Goal: Task Accomplishment & Management: Manage account settings

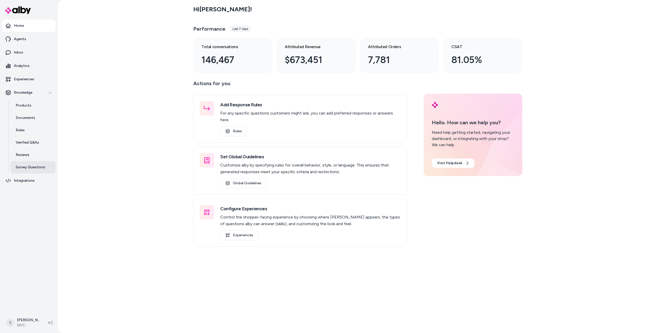
click at [34, 172] on link "Survey Questions" at bounding box center [33, 167] width 45 height 12
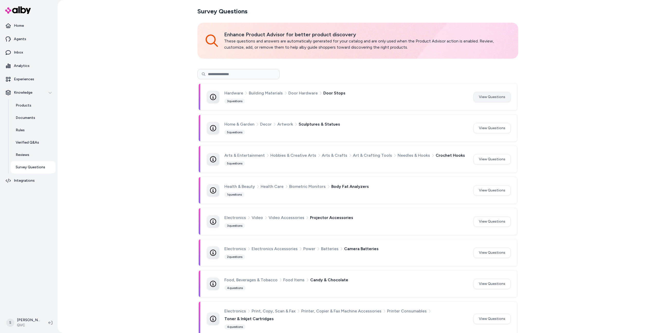
click at [486, 93] on button "View Questions" at bounding box center [492, 97] width 37 height 10
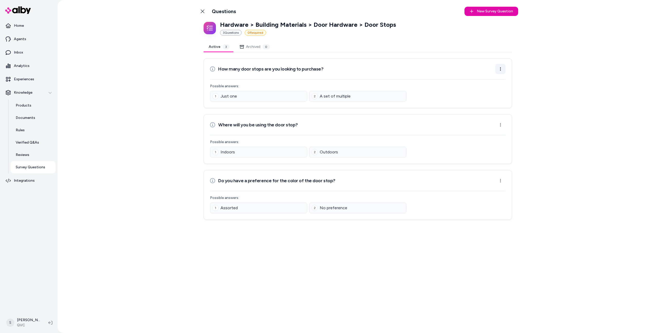
click at [500, 72] on html "Home Agents Inbox Analytics Experiences Knowledge Products Documents Rules Veri…" at bounding box center [329, 166] width 658 height 333
click at [496, 78] on div "Edit Question" at bounding box center [485, 80] width 42 height 8
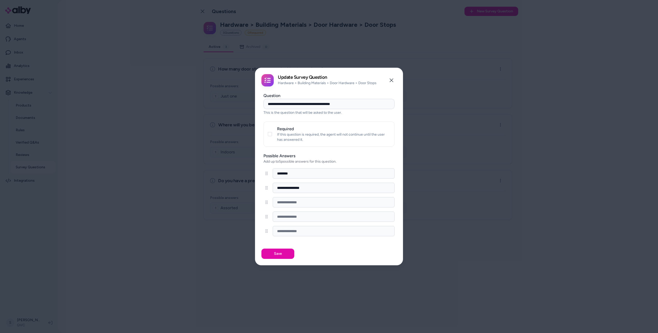
click at [589, 134] on div at bounding box center [329, 166] width 658 height 333
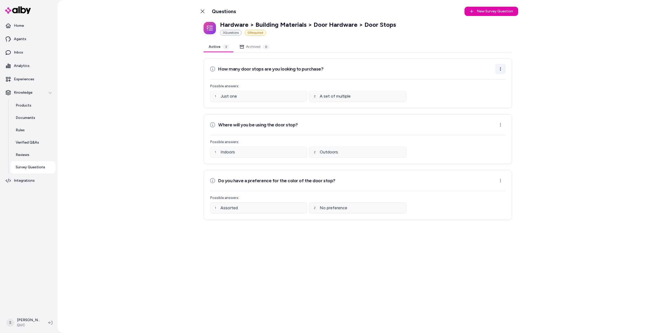
click at [501, 70] on html "Home Agents Inbox Analytics Experiences Knowledge Products Documents Rules Veri…" at bounding box center [329, 166] width 658 height 333
click at [581, 99] on html "Home Agents Inbox Analytics Experiences Knowledge Products Documents Rules Veri…" at bounding box center [329, 166] width 658 height 333
